Goal: Information Seeking & Learning: Learn about a topic

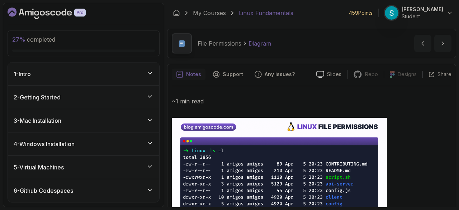
scroll to position [168, 0]
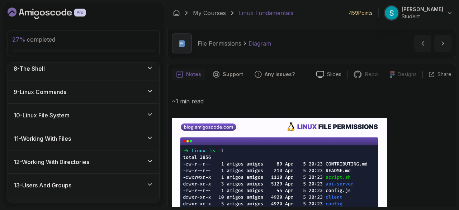
click at [71, 67] on div "8 - The Shell" at bounding box center [84, 68] width 140 height 9
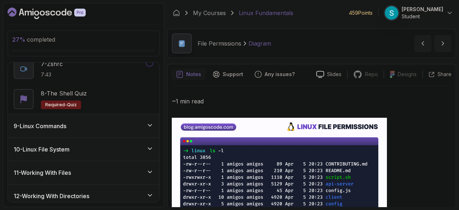
scroll to position [376, 0]
click at [56, 125] on h3 "9 - Linux Commands" at bounding box center [40, 125] width 53 height 9
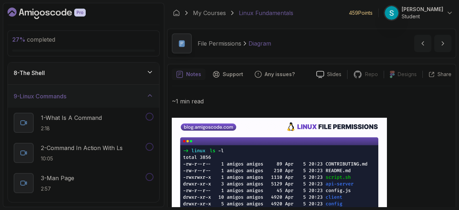
scroll to position [163, 0]
click at [64, 120] on p "1 - What Is A Command" at bounding box center [71, 118] width 61 height 9
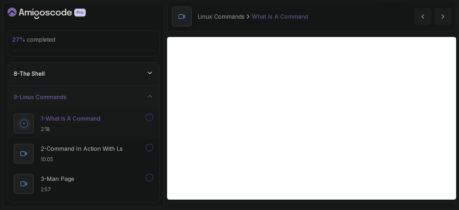
scroll to position [27, 0]
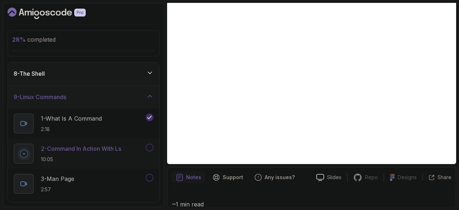
scroll to position [62, 0]
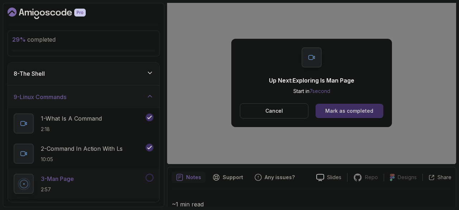
click at [336, 113] on div "Mark as completed" at bounding box center [349, 110] width 48 height 7
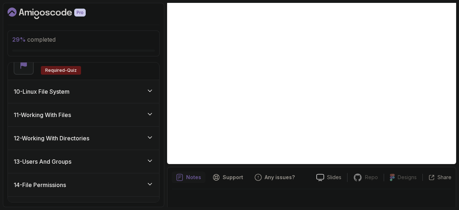
scroll to position [508, 0]
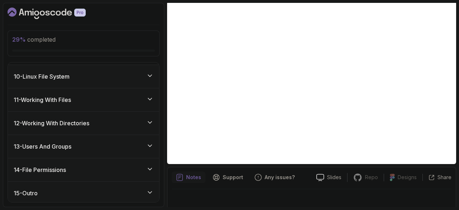
click at [43, 197] on div "15 - Outro" at bounding box center [83, 192] width 151 height 23
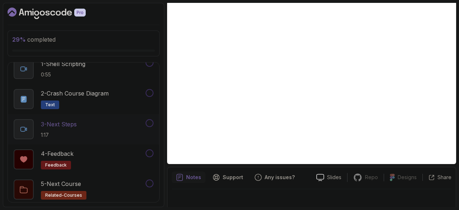
scroll to position [0, 0]
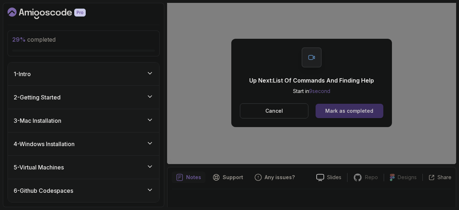
click at [336, 107] on div "Mark as completed" at bounding box center [349, 110] width 48 height 7
click at [359, 108] on div "Mark as completed" at bounding box center [349, 110] width 48 height 7
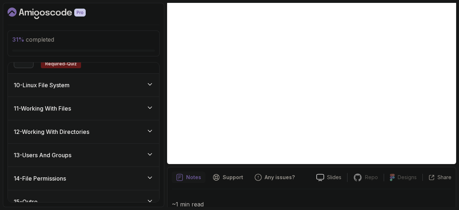
scroll to position [507, 0]
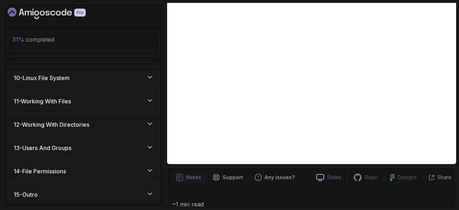
click at [318, 178] on icon at bounding box center [319, 177] width 7 height 6
